Goal: Task Accomplishment & Management: Manage account settings

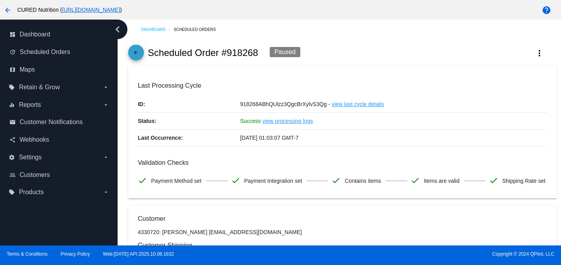
click at [133, 52] on mat-icon "arrow_back" at bounding box center [135, 54] width 9 height 9
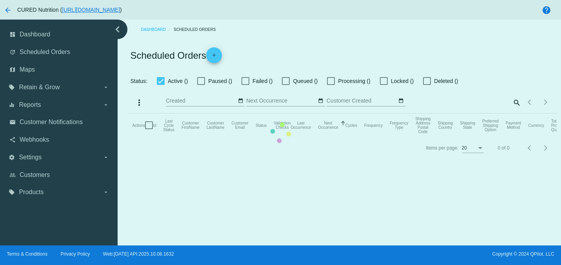
checkbox input "true"
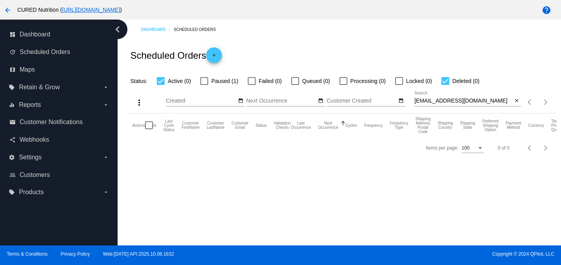
click at [465, 95] on div "[EMAIL_ADDRESS][DOMAIN_NAME] Search" at bounding box center [463, 98] width 98 height 15
click at [465, 101] on input "[EMAIL_ADDRESS][DOMAIN_NAME]" at bounding box center [463, 101] width 98 height 6
paste input "[EMAIL_ADDRESS]"
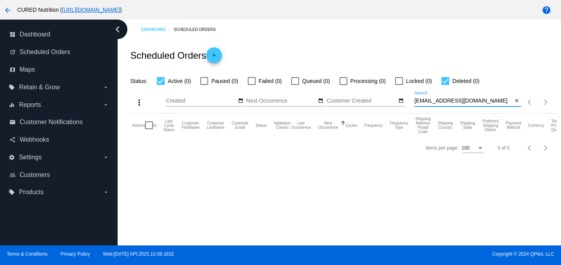
click at [460, 104] on input "[EMAIL_ADDRESS][DOMAIN_NAME]" at bounding box center [463, 101] width 98 height 6
paste input "[EMAIL_ADDRESS]"
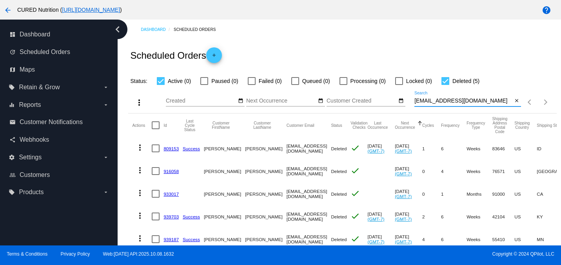
click at [440, 101] on input "[EMAIL_ADDRESS][DOMAIN_NAME]" at bounding box center [463, 101] width 98 height 6
paste input "939703"
type input "939703"
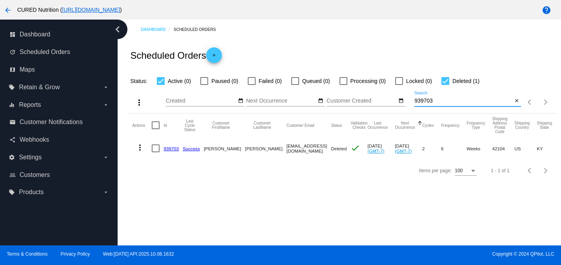
click at [169, 148] on link "939703" at bounding box center [170, 148] width 15 height 5
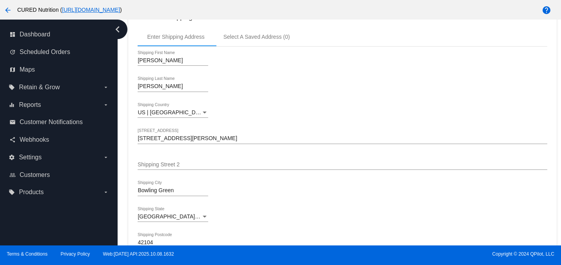
scroll to position [212, 0]
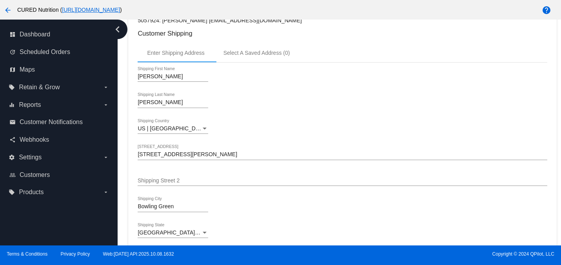
click at [204, 24] on p "5057924: [PERSON_NAME] [EMAIL_ADDRESS][DOMAIN_NAME]" at bounding box center [342, 20] width 409 height 6
drag, startPoint x: 159, startPoint y: 38, endPoint x: 134, endPoint y: 38, distance: 25.1
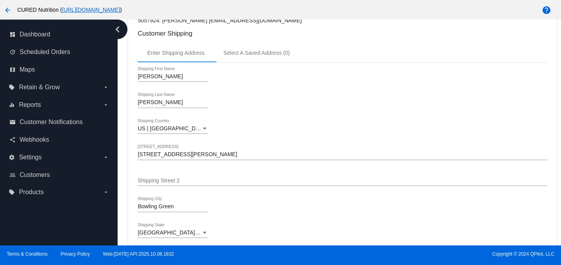
copy p "5057924"
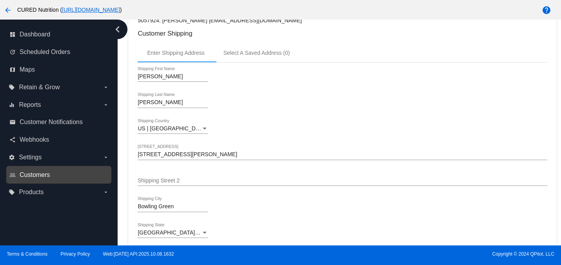
click at [49, 176] on span "Customers" at bounding box center [35, 175] width 30 height 7
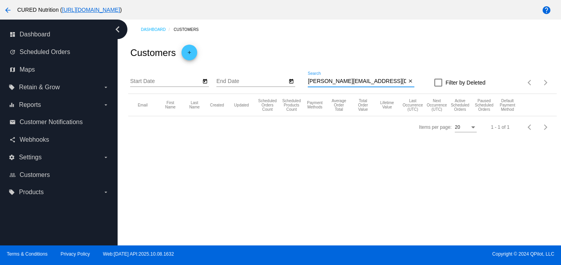
click at [363, 80] on input "[PERSON_NAME][EMAIL_ADDRESS][DOMAIN_NAME]" at bounding box center [357, 81] width 98 height 6
paste input "5057924"
type input "5057924"
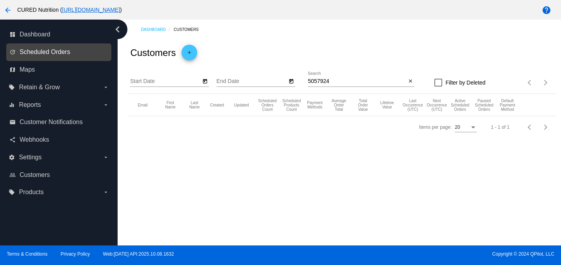
click at [63, 52] on span "Scheduled Orders" at bounding box center [45, 52] width 51 height 7
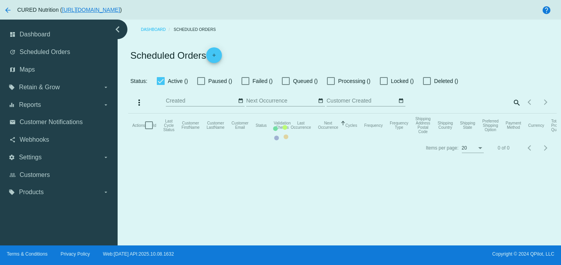
checkbox input "true"
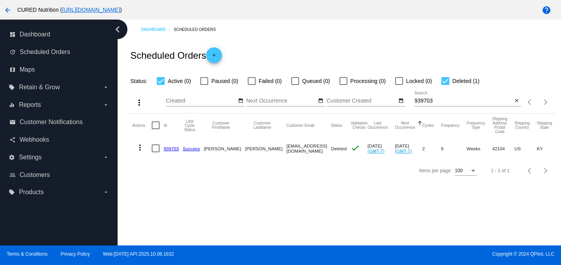
click at [286, 150] on mat-cell "[EMAIL_ADDRESS][DOMAIN_NAME]" at bounding box center [308, 148] width 45 height 23
copy mat-cell "[EMAIL_ADDRESS][DOMAIN_NAME]"
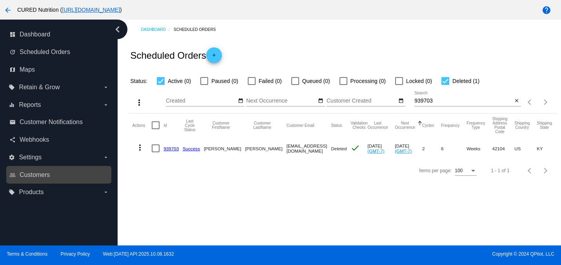
click at [53, 171] on link "people_outline Customers" at bounding box center [59, 175] width 100 height 13
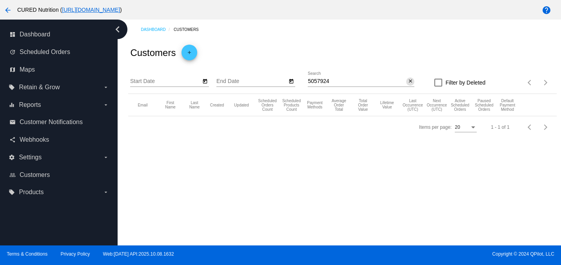
click at [411, 81] on app-dashboard-customers "Customers add Start Date End Date 5057924 Search close Filter by Deleted Items …" at bounding box center [342, 89] width 428 height 99
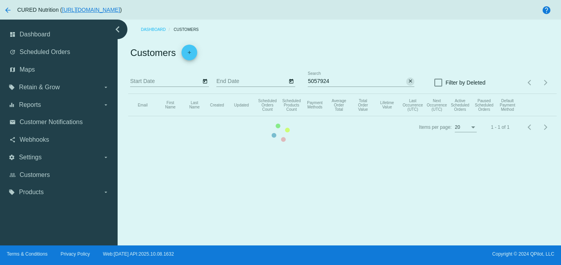
click at [402, 94] on mat-table "Email First Name Last Name Created Updated Scheduled Orders Count Scheduled Pro…" at bounding box center [342, 105] width 428 height 22
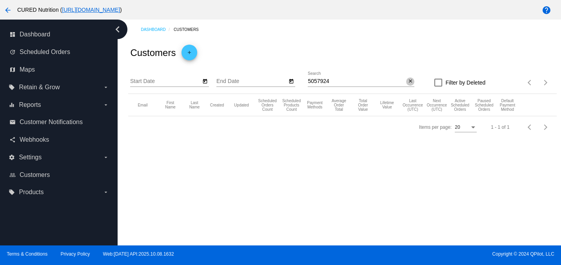
click at [411, 81] on mat-icon "close" at bounding box center [409, 81] width 5 height 6
click at [411, 81] on mat-icon "search" at bounding box center [409, 83] width 9 height 12
click at [378, 81] on app-dashboard-customers "Customers add Start Date End Date Search Filter by Deleted Items per page: 20 1…" at bounding box center [342, 89] width 428 height 99
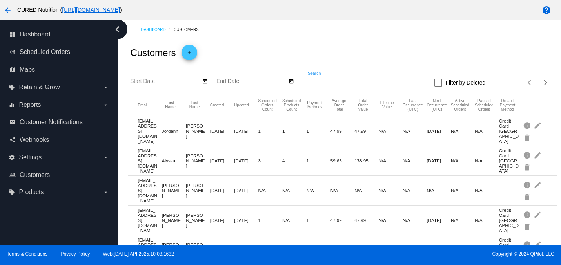
paste input "[EMAIL_ADDRESS][DOMAIN_NAME]"
type input "[EMAIL_ADDRESS][DOMAIN_NAME]"
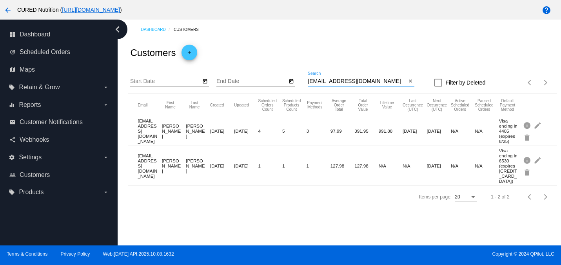
click at [345, 81] on input "[EMAIL_ADDRESS][DOMAIN_NAME]" at bounding box center [357, 81] width 98 height 6
click at [539, 127] on mat-icon "edit" at bounding box center [537, 125] width 9 height 12
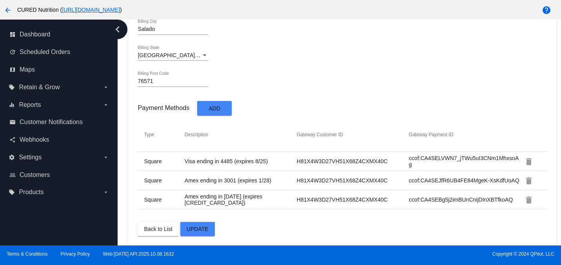
scroll to position [533, 0]
click at [530, 181] on mat-icon "delete" at bounding box center [528, 180] width 9 height 9
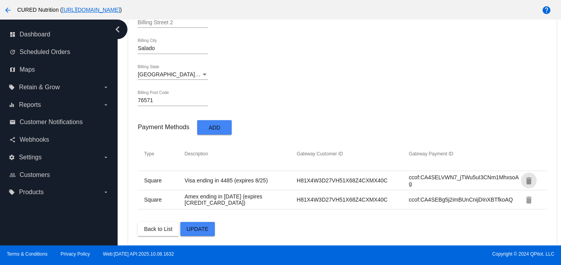
click at [530, 181] on mat-icon "delete" at bounding box center [528, 180] width 9 height 9
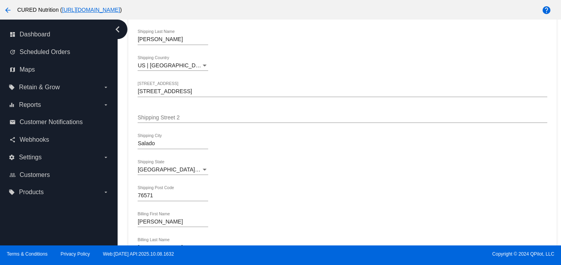
scroll to position [0, 0]
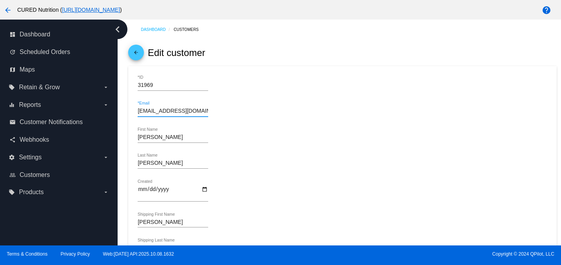
click at [183, 111] on input "[EMAIL_ADDRESS][DOMAIN_NAME]" at bounding box center [173, 111] width 71 height 6
paste input "[EMAIL_ADDRESS]"
type input "[EMAIL_ADDRESS][DOMAIN_NAME]"
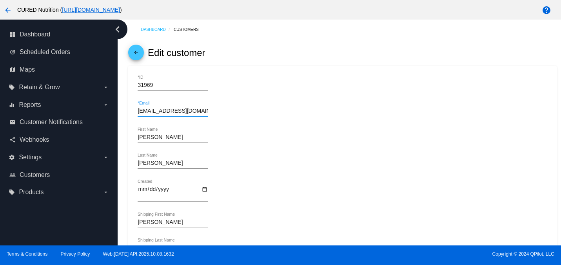
click at [154, 141] on input "[PERSON_NAME]" at bounding box center [173, 137] width 71 height 6
type input "[PERSON_NAME]"
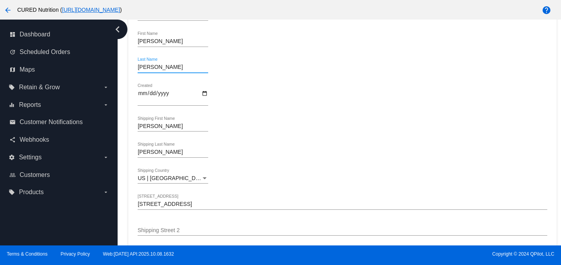
type input "[PERSON_NAME]"
click at [147, 127] on input "[PERSON_NAME]" at bounding box center [173, 126] width 71 height 6
type input "[PERSON_NAME]"
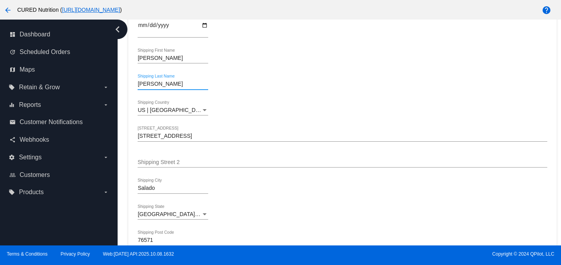
scroll to position [177, 0]
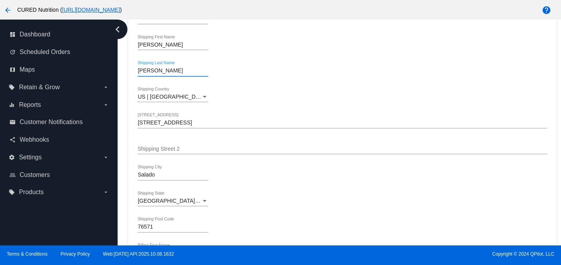
type input "[PERSON_NAME]"
click at [167, 125] on input "[STREET_ADDRESS]" at bounding box center [342, 123] width 409 height 6
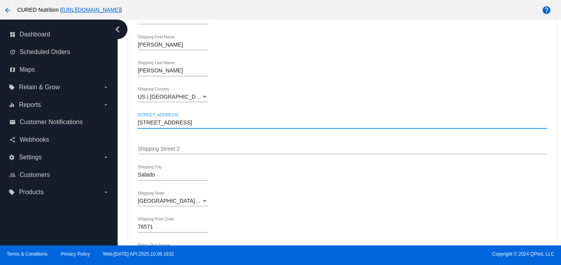
click at [167, 125] on input "[STREET_ADDRESS]" at bounding box center [342, 123] width 409 height 6
paste input "[STREET_ADDRESS][PERSON_NAME]"
type input "[STREET_ADDRESS][PERSON_NAME]"
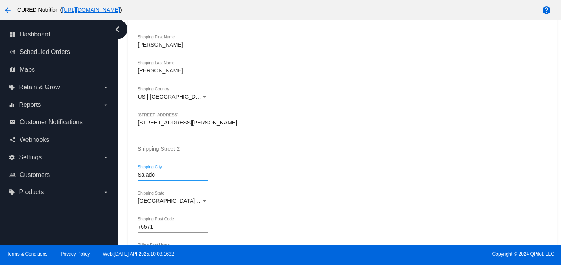
click at [171, 178] on input "Salado" at bounding box center [173, 175] width 71 height 6
paste input "Bowling Green"
type input "Bowling Green"
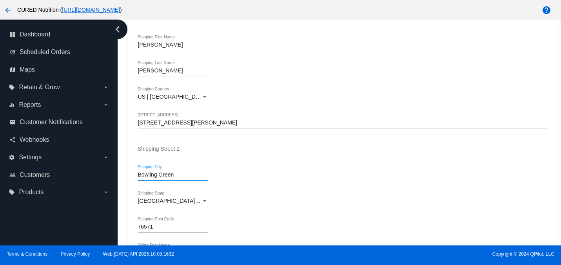
click at [158, 200] on div "[GEOGRAPHIC_DATA] | [US_STATE] Shipping State" at bounding box center [173, 198] width 71 height 15
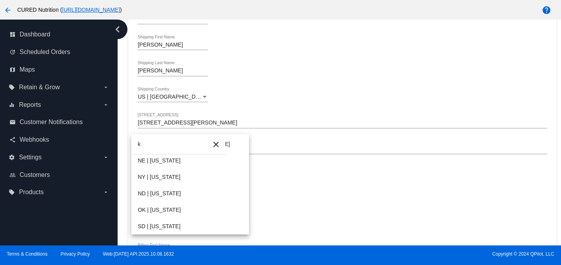
scroll to position [0, 0]
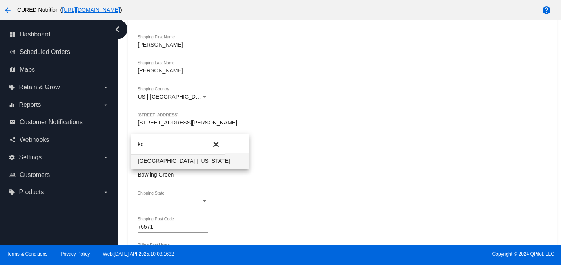
type input "ke"
click at [153, 158] on span "[GEOGRAPHIC_DATA] | [US_STATE]" at bounding box center [190, 161] width 105 height 16
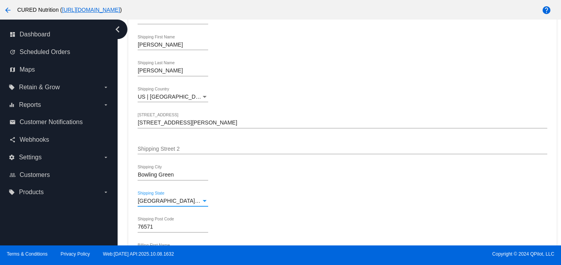
scroll to position [186, 0]
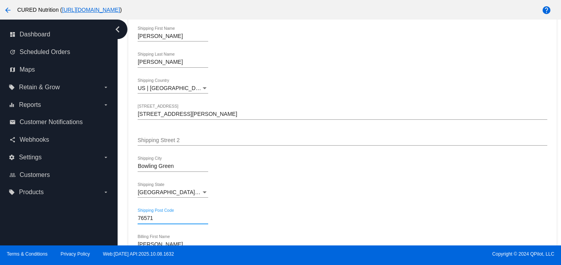
click at [163, 220] on input "76571" at bounding box center [173, 218] width 71 height 6
paste input "42104"
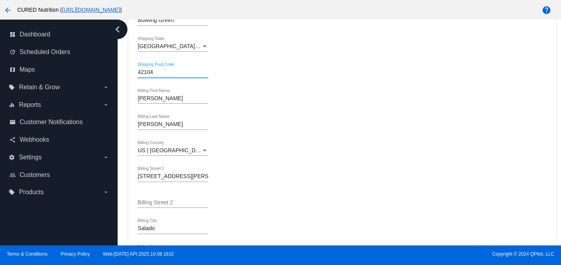
scroll to position [345, 0]
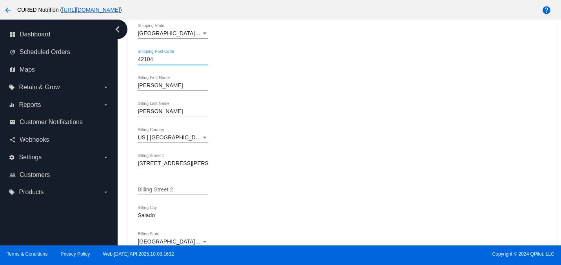
type input "42104"
click at [156, 89] on input "[PERSON_NAME]" at bounding box center [173, 86] width 71 height 6
type input "[PERSON_NAME]"
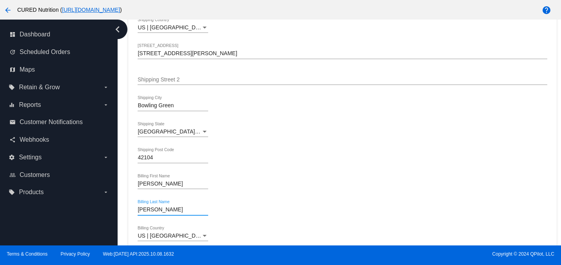
scroll to position [240, 0]
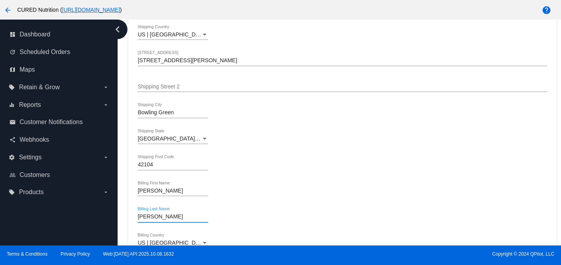
type input "[PERSON_NAME]"
click at [162, 64] on input "[STREET_ADDRESS][PERSON_NAME]" at bounding box center [342, 61] width 409 height 6
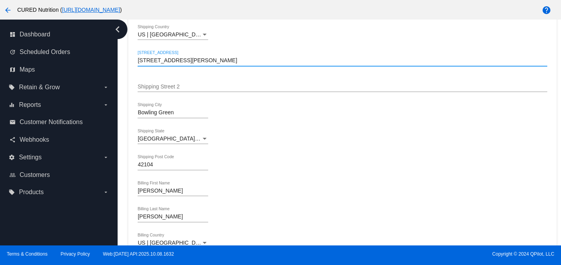
click at [162, 64] on input "[STREET_ADDRESS][PERSON_NAME]" at bounding box center [342, 61] width 409 height 6
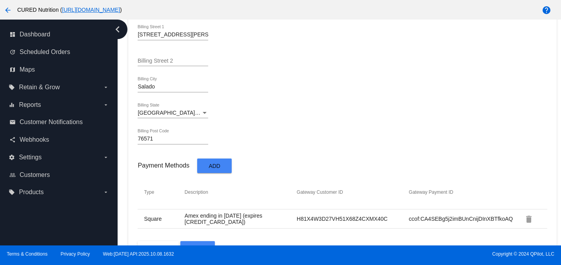
scroll to position [466, 0]
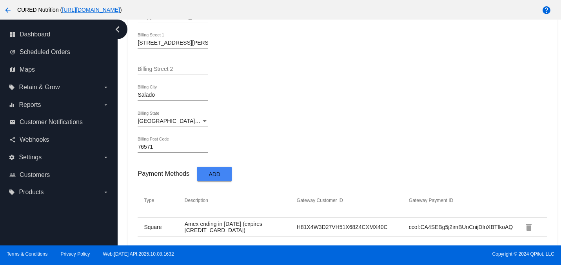
click at [155, 46] on input "[STREET_ADDRESS][PERSON_NAME]" at bounding box center [173, 43] width 71 height 6
paste input "[STREET_ADDRESS][PERSON_NAME]"
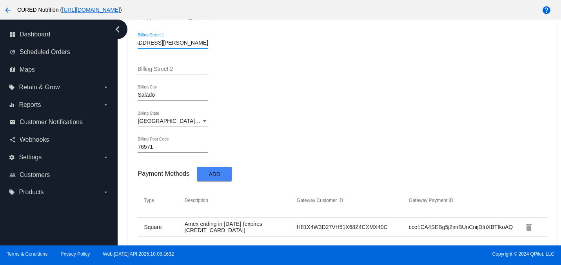
type input "[STREET_ADDRESS][PERSON_NAME]"
click at [153, 98] on input "Salado" at bounding box center [173, 95] width 71 height 6
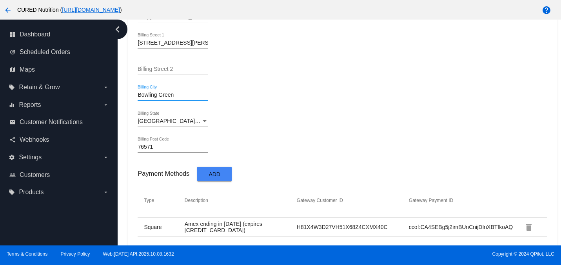
type input "Bowling Green"
click at [150, 121] on div "[GEOGRAPHIC_DATA] | [US_STATE] Billing State" at bounding box center [173, 118] width 71 height 15
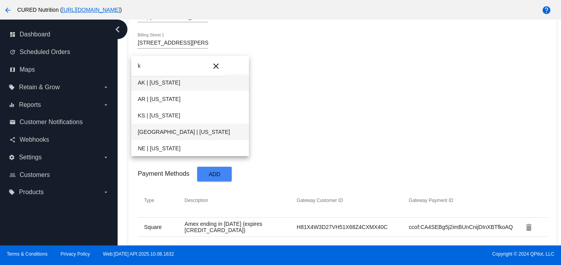
type input "k"
click at [156, 135] on span "[GEOGRAPHIC_DATA] | [US_STATE]" at bounding box center [190, 132] width 105 height 16
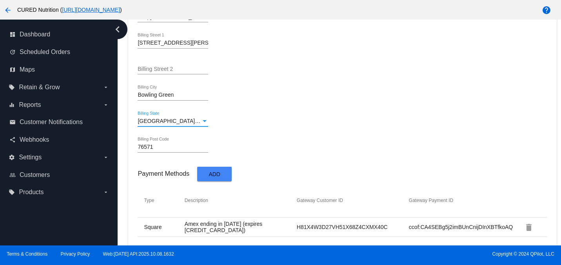
click at [162, 150] on input "76571" at bounding box center [173, 147] width 71 height 6
paste input "42104"
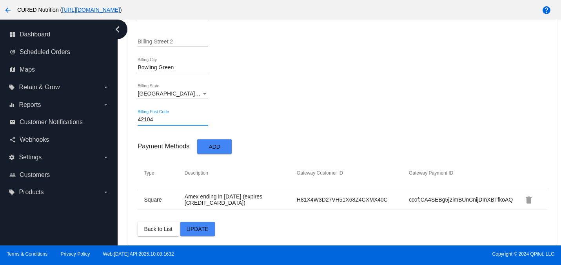
scroll to position [498, 0]
type input "42104"
click at [201, 228] on span "Update" at bounding box center [197, 229] width 22 height 6
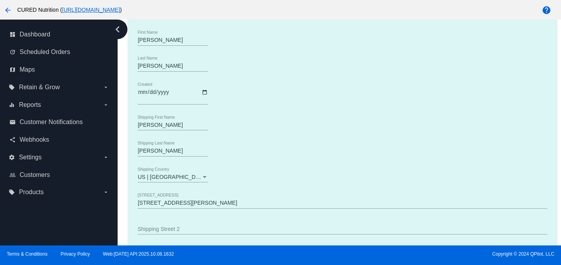
scroll to position [0, 0]
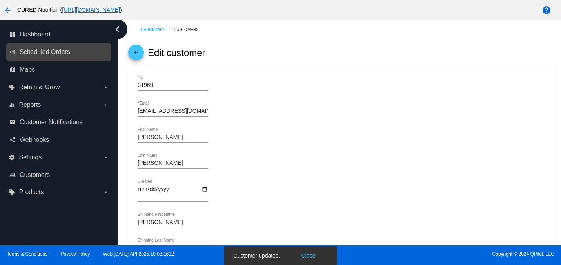
click at [65, 56] on link "update Scheduled Orders" at bounding box center [59, 52] width 100 height 13
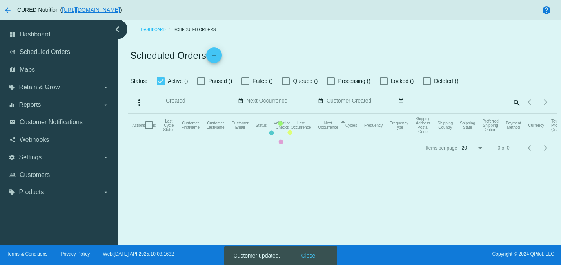
checkbox input "true"
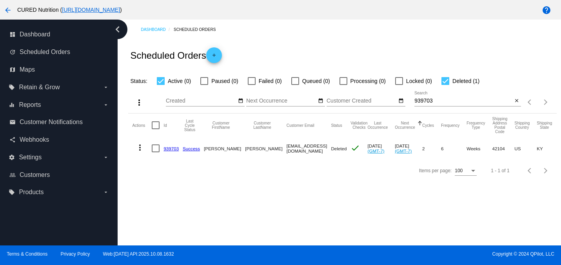
click at [445, 105] on div "939703 Search" at bounding box center [463, 98] width 98 height 15
click at [442, 105] on div "939703 Search" at bounding box center [463, 98] width 98 height 15
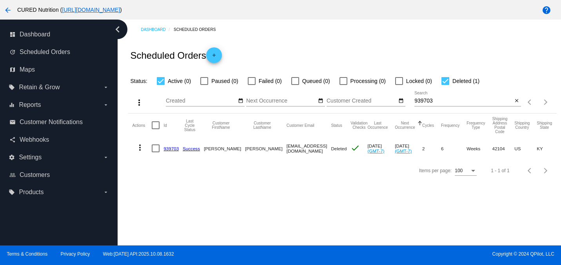
click at [442, 105] on div "939703 Search" at bounding box center [463, 98] width 98 height 15
click at [434, 101] on input "939703" at bounding box center [463, 101] width 98 height 6
paste input "[EMAIL_ADDRESS][DOMAIN_NAME]"
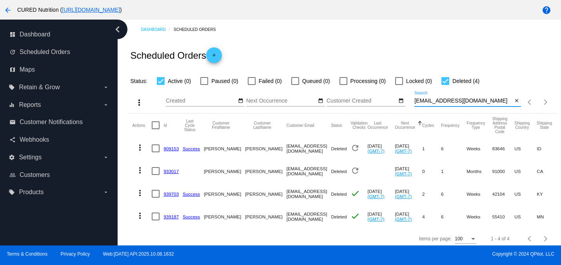
click at [425, 101] on input "[EMAIL_ADDRESS][DOMAIN_NAME]" at bounding box center [463, 101] width 98 height 6
paste input "[EMAIL_ADDRESS]"
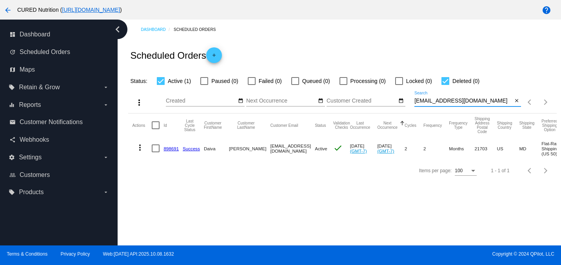
click at [451, 101] on input "[EMAIL_ADDRESS][DOMAIN_NAME]" at bounding box center [463, 101] width 98 height 6
paste input "jenmbudz"
type input "[EMAIL_ADDRESS][DOMAIN_NAME]"
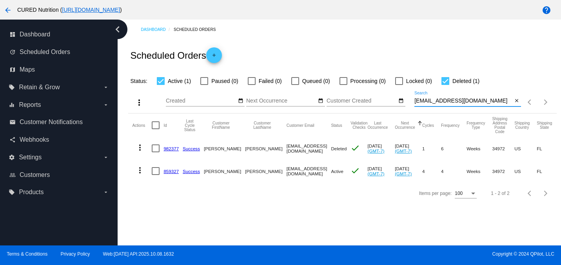
click at [139, 173] on mat-icon "more_vert" at bounding box center [139, 170] width 9 height 9
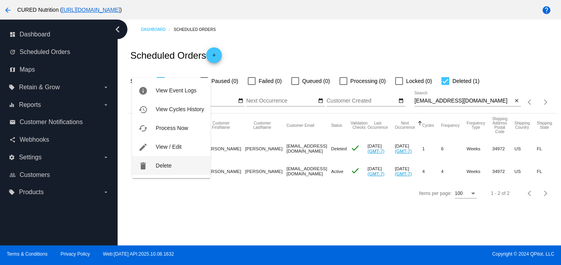
click at [161, 166] on span "Delete" at bounding box center [164, 166] width 16 height 6
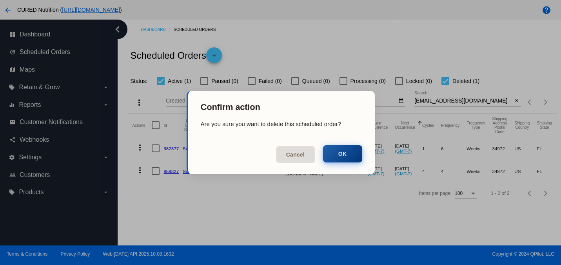
click at [341, 153] on button "OK" at bounding box center [342, 153] width 39 height 17
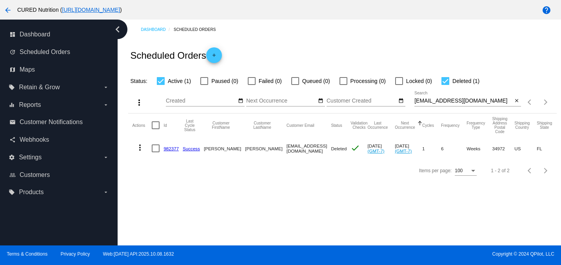
click at [441, 84] on div at bounding box center [445, 81] width 8 height 8
click at [445, 85] on input "Deleted (1)" at bounding box center [445, 85] width 0 height 0
click at [441, 84] on div at bounding box center [445, 81] width 8 height 8
click at [445, 85] on input "Deleted (1)" at bounding box center [445, 85] width 0 height 0
checkbox input "true"
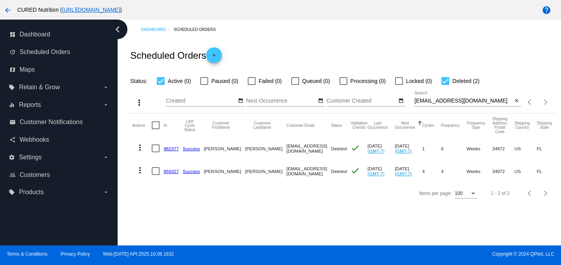
click at [133, 179] on mat-cell "more_vert" at bounding box center [142, 171] width 20 height 23
click at [137, 173] on mat-icon "more_vert" at bounding box center [139, 170] width 9 height 9
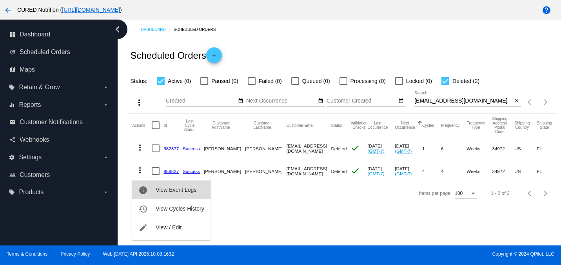
click at [172, 193] on button "info View Event Logs" at bounding box center [171, 190] width 78 height 19
